Goal: Task Accomplishment & Management: Manage account settings

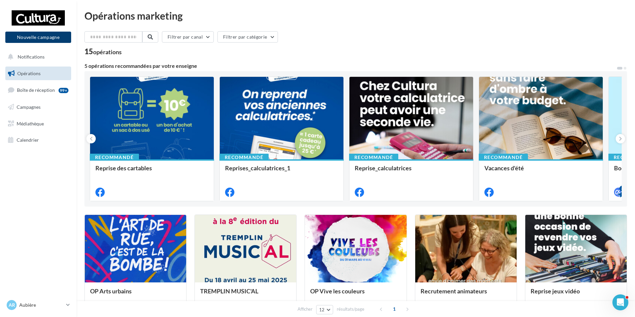
click at [42, 38] on button "Nouvelle campagne" at bounding box center [38, 37] width 66 height 11
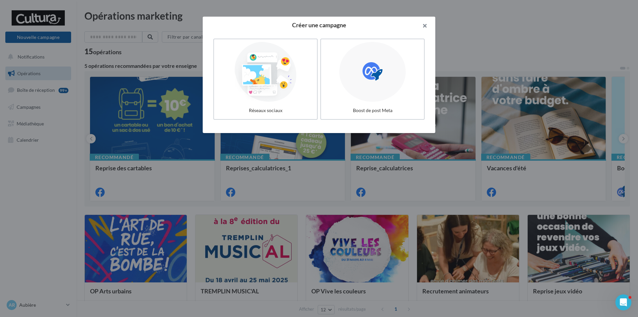
click at [423, 26] on button "button" at bounding box center [422, 27] width 27 height 20
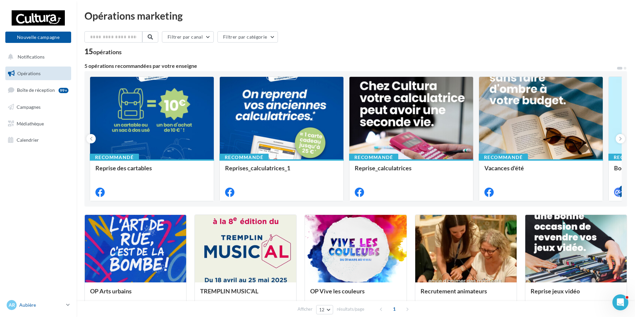
click at [60, 302] on p "Aubière" at bounding box center [41, 305] width 44 height 7
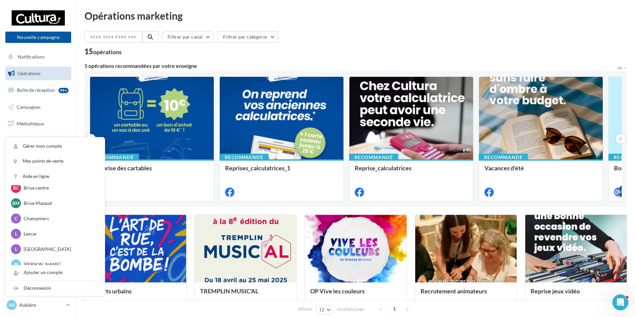
scroll to position [74, 0]
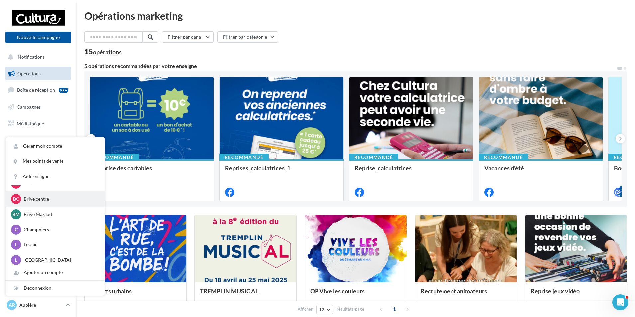
click at [32, 198] on p "Brive centre" at bounding box center [60, 198] width 73 height 7
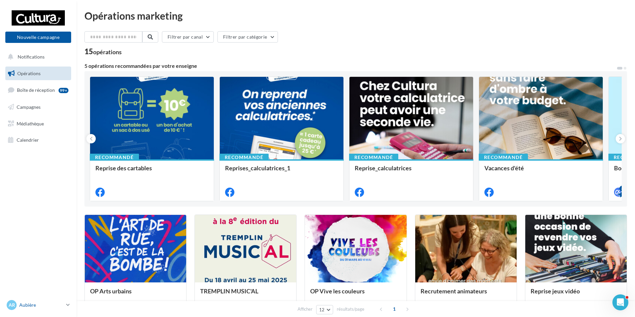
click at [70, 303] on link "Ar Aubière [PERSON_NAME][EMAIL_ADDRESS][DOMAIN_NAME]" at bounding box center [38, 305] width 66 height 13
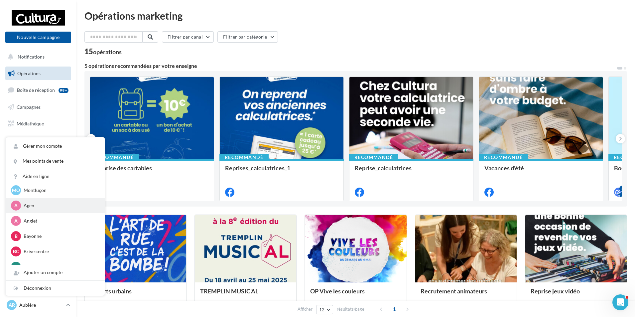
scroll to position [33, 0]
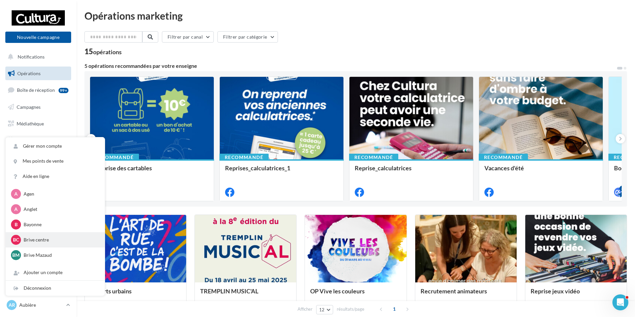
click at [39, 240] on p "Brive centre" at bounding box center [60, 239] width 73 height 7
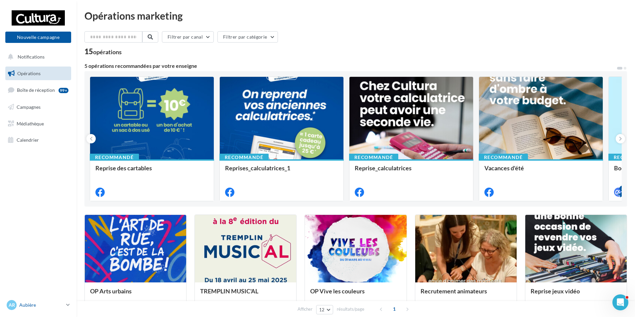
click at [69, 303] on icon at bounding box center [68, 305] width 4 height 6
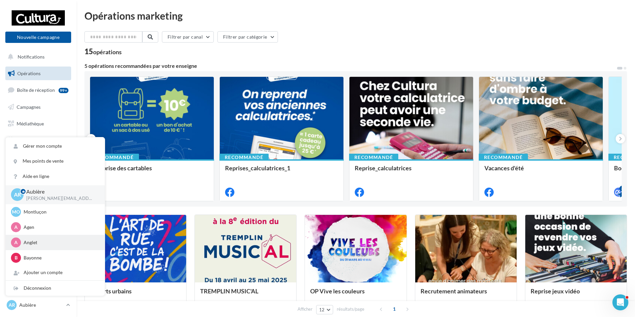
scroll to position [33, 0]
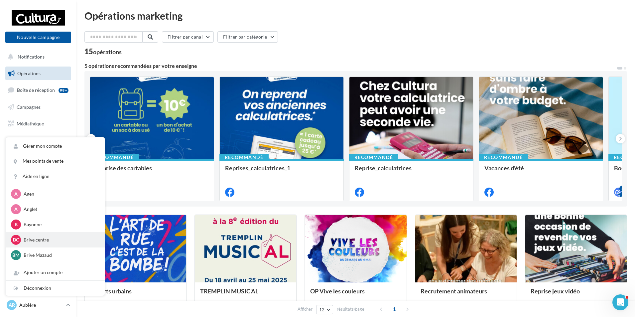
click at [34, 241] on p "Brive centre" at bounding box center [60, 239] width 73 height 7
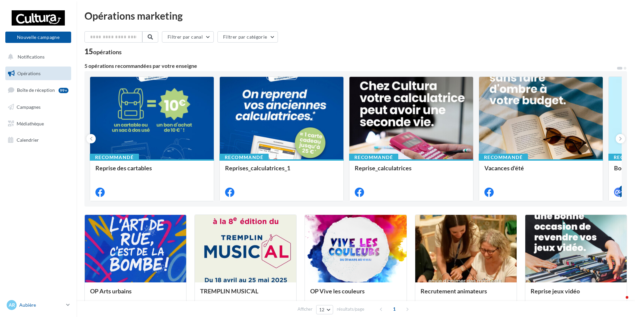
click at [68, 303] on icon at bounding box center [68, 305] width 4 height 6
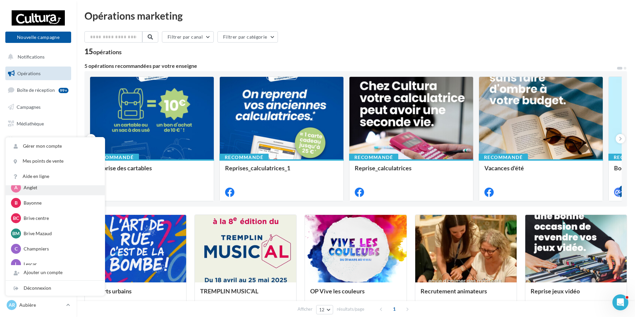
scroll to position [66, 0]
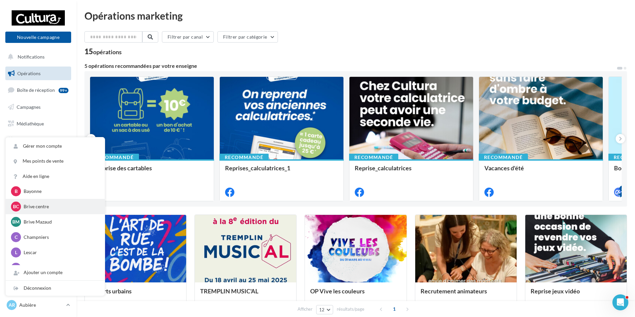
click at [44, 210] on div "Bc Brive centre h.alcalay5@cultura.fr" at bounding box center [55, 206] width 88 height 10
